Goal: Information Seeking & Learning: Understand process/instructions

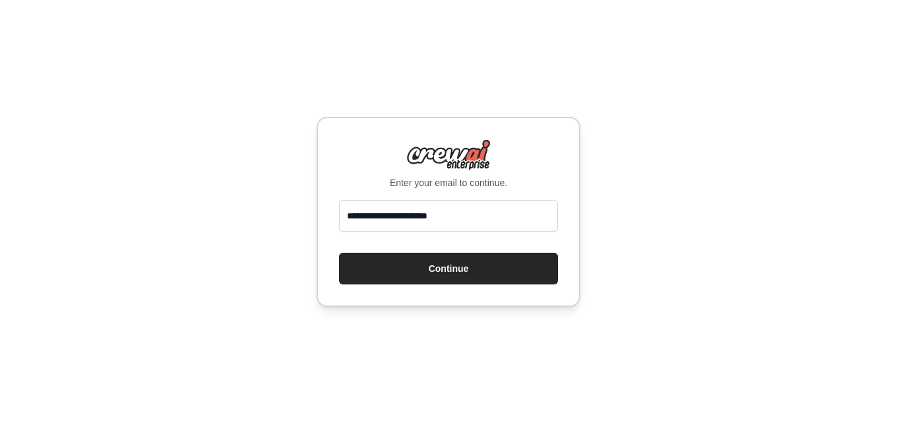
type input "**********"
click at [339, 253] on button "Continue" at bounding box center [448, 269] width 219 height 32
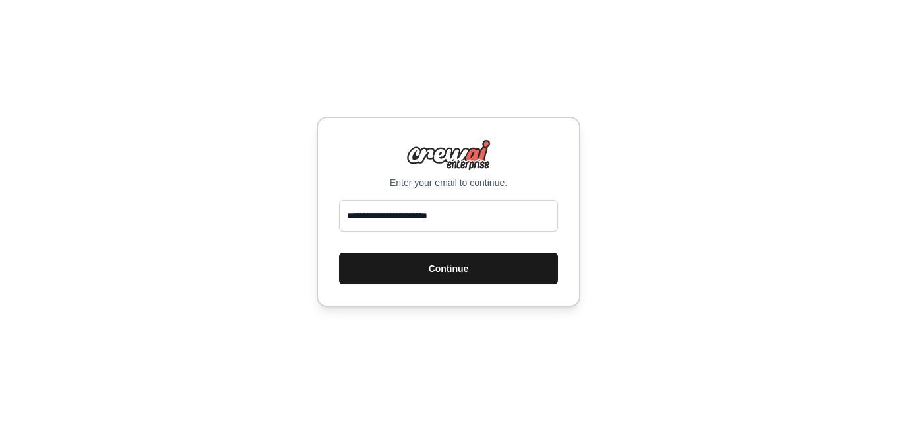
click at [459, 277] on button "Continue" at bounding box center [448, 269] width 219 height 32
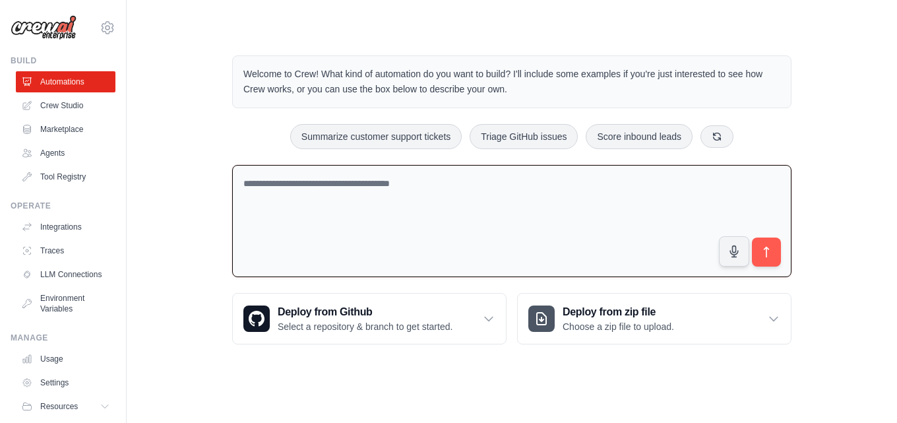
click at [332, 209] on textarea at bounding box center [511, 221] width 559 height 113
click at [608, 368] on main "Welcome to Crew! What kind of automation do you want to build? I'll include som…" at bounding box center [512, 189] width 771 height 379
click at [371, 223] on textarea at bounding box center [511, 221] width 559 height 113
click at [53, 104] on link "Crew Studio" at bounding box center [67, 105] width 100 height 21
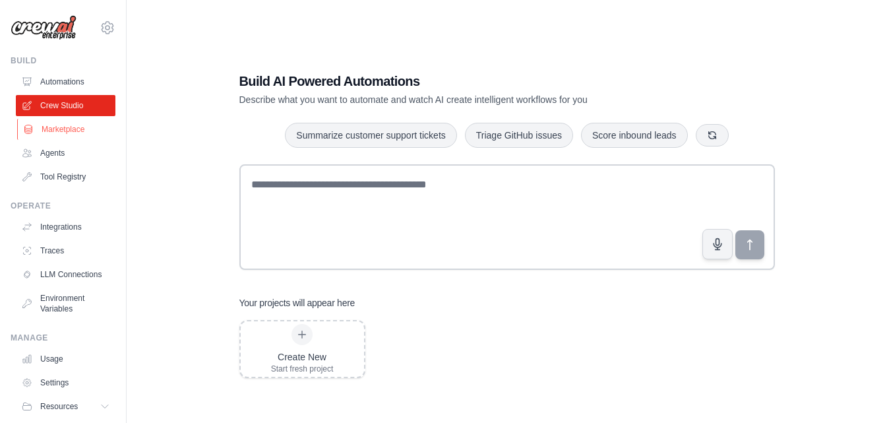
click at [77, 129] on link "Marketplace" at bounding box center [67, 129] width 100 height 21
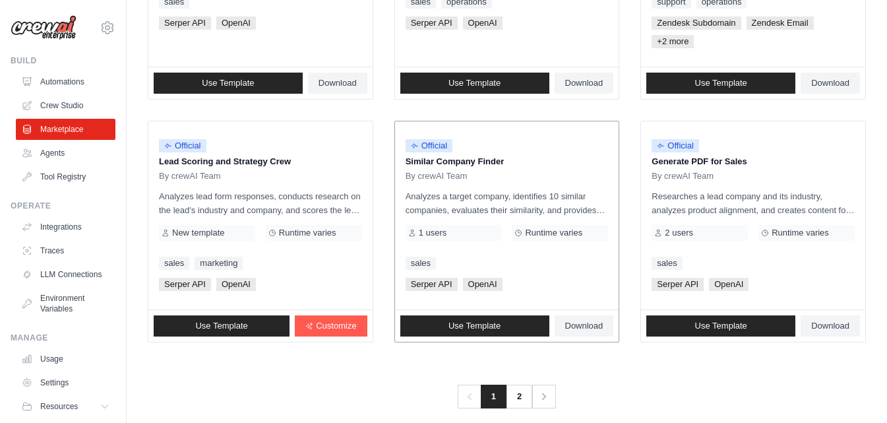
scroll to position [837, 0]
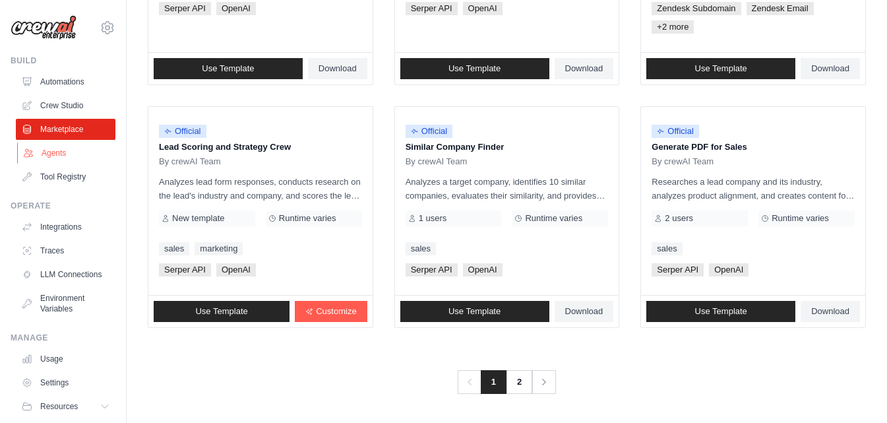
click at [46, 154] on link "Agents" at bounding box center [67, 153] width 100 height 21
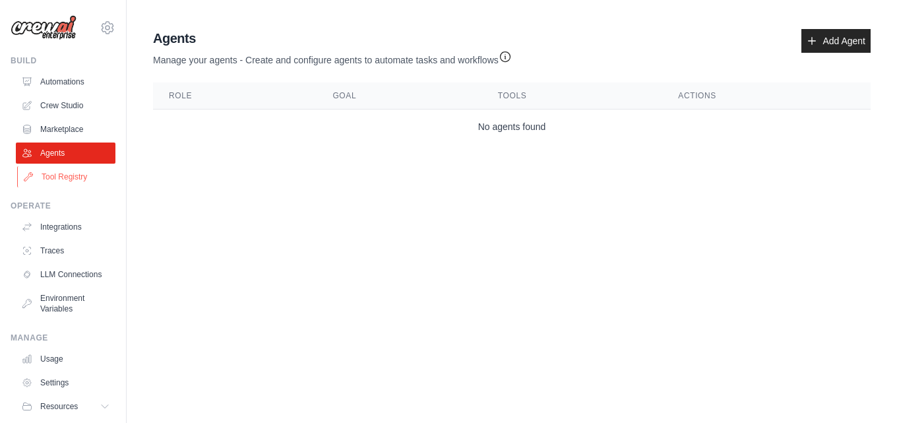
click at [66, 184] on link "Tool Registry" at bounding box center [67, 176] width 100 height 21
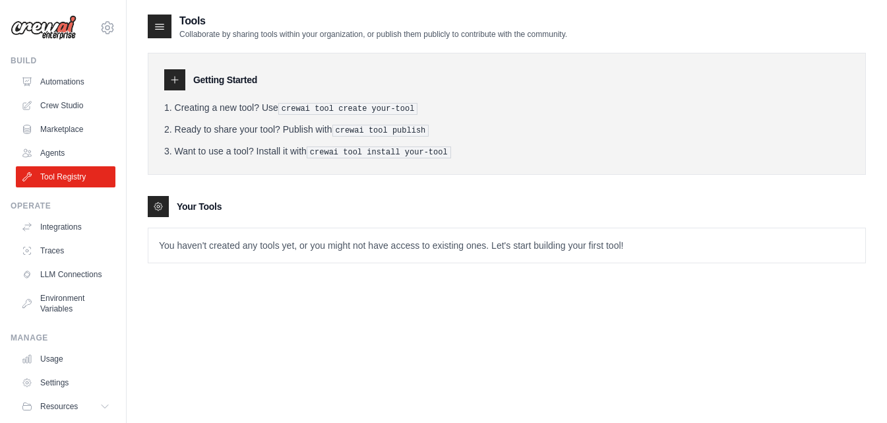
click at [352, 106] on pre "crewai tool create your-tool" at bounding box center [348, 109] width 140 height 12
click at [354, 107] on pre "crewai tool create your-tool" at bounding box center [348, 109] width 140 height 12
click at [391, 148] on pre "crewai tool install your-tool" at bounding box center [379, 152] width 144 height 12
click at [179, 75] on icon at bounding box center [175, 80] width 11 height 11
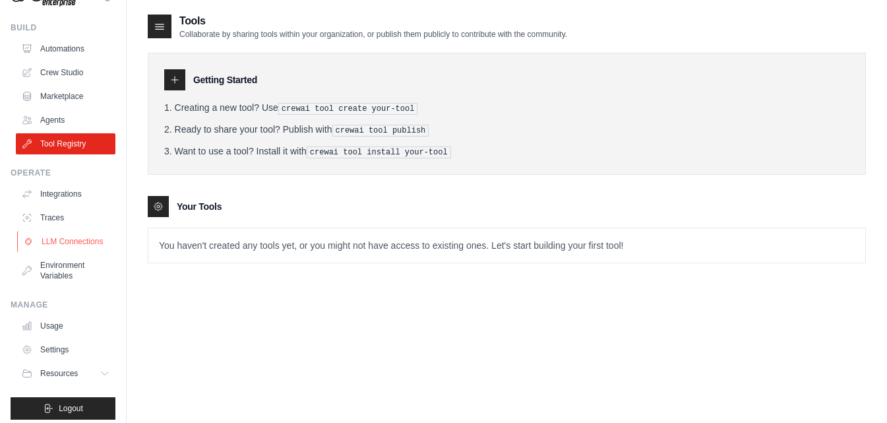
scroll to position [51, 0]
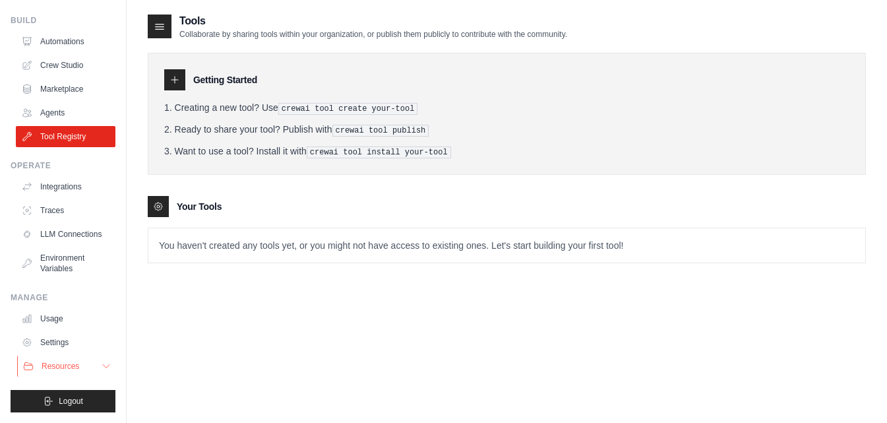
click at [88, 368] on button "Resources" at bounding box center [67, 366] width 100 height 21
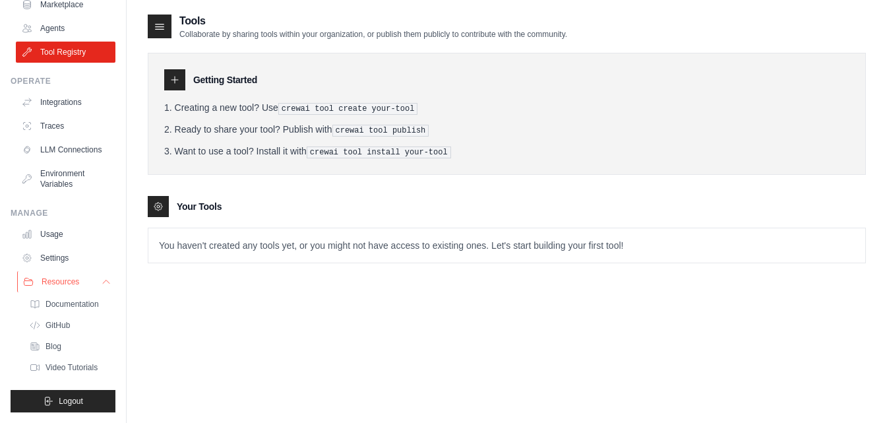
scroll to position [135, 0]
click at [55, 300] on span "Documentation" at bounding box center [73, 304] width 53 height 11
